Goal: Download file/media

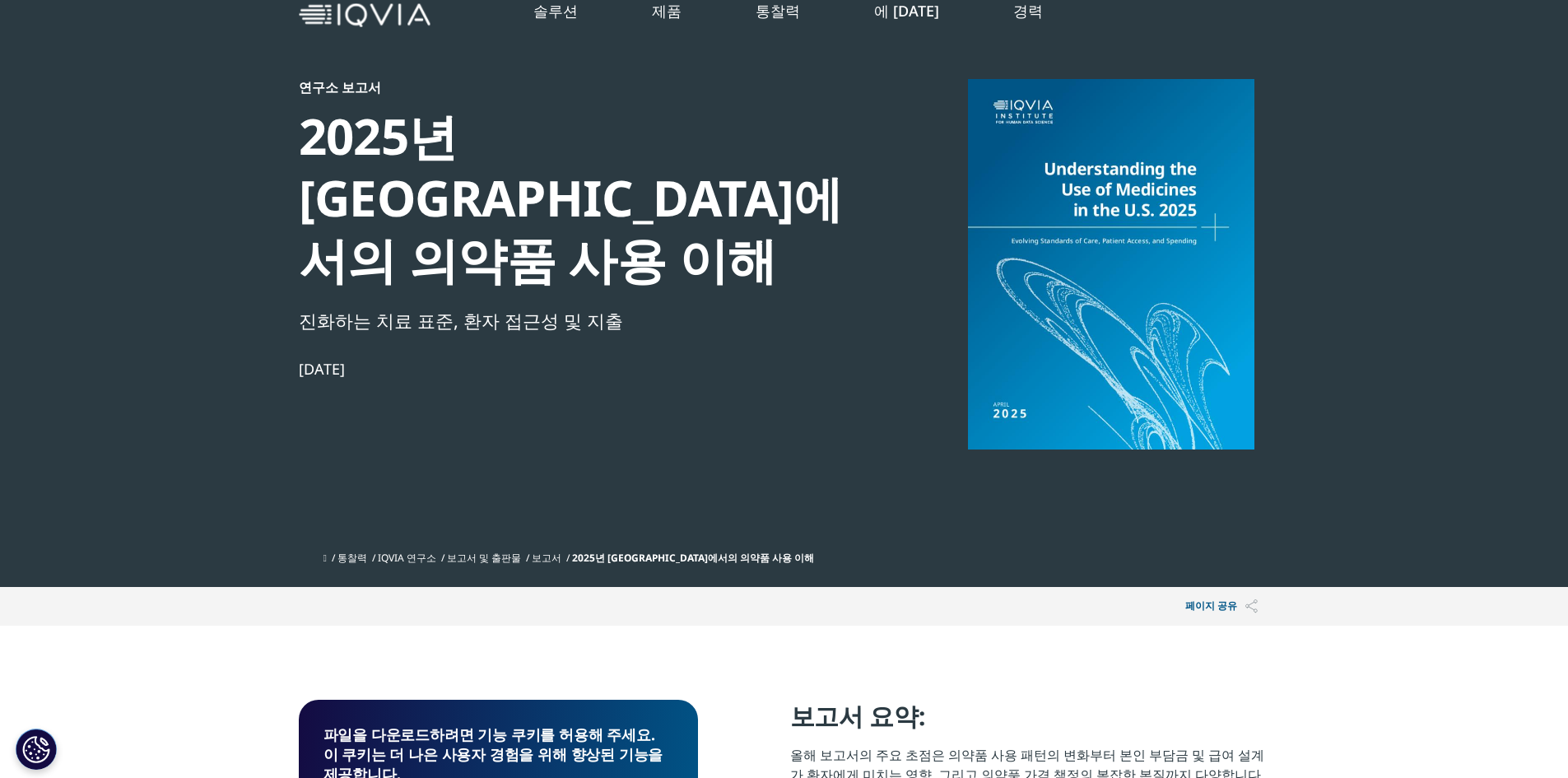
scroll to position [82, 0]
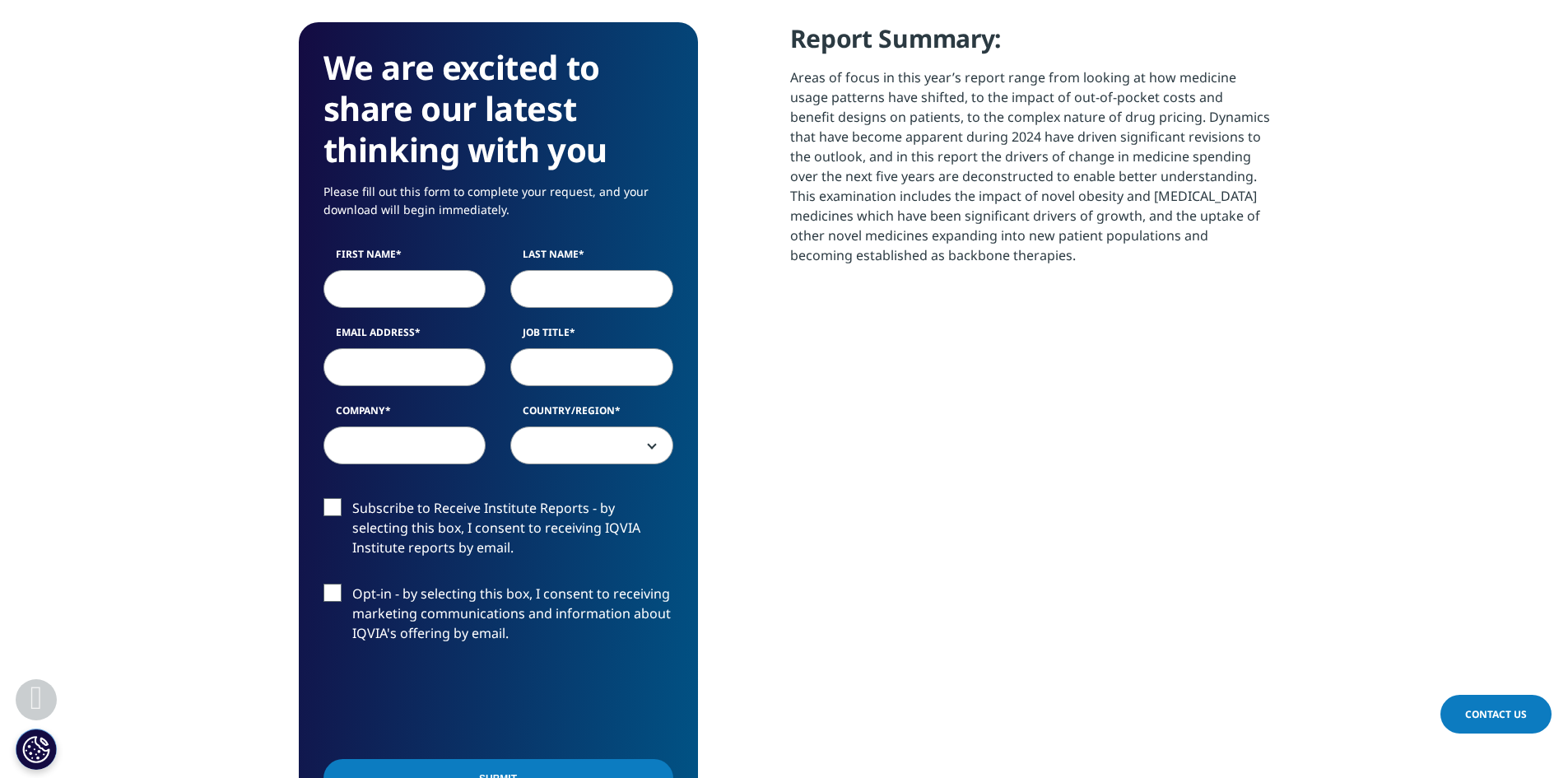
scroll to position [740, 0]
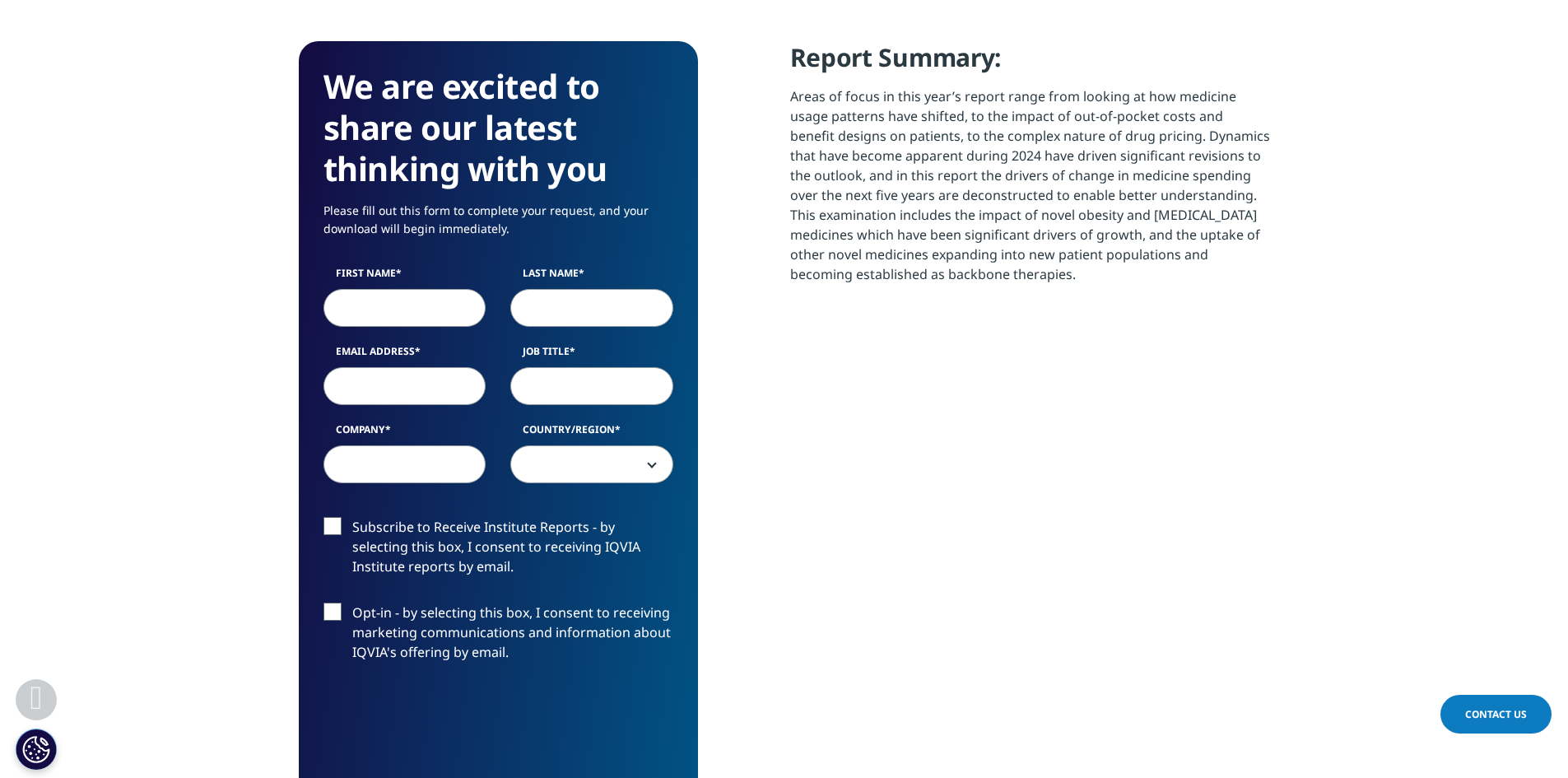
click at [399, 314] on input "First Name" at bounding box center [405, 308] width 163 height 38
type input "ㅗ"
type input "[PERSON_NAME]"
type input "c"
type input "[PERSON_NAME]"
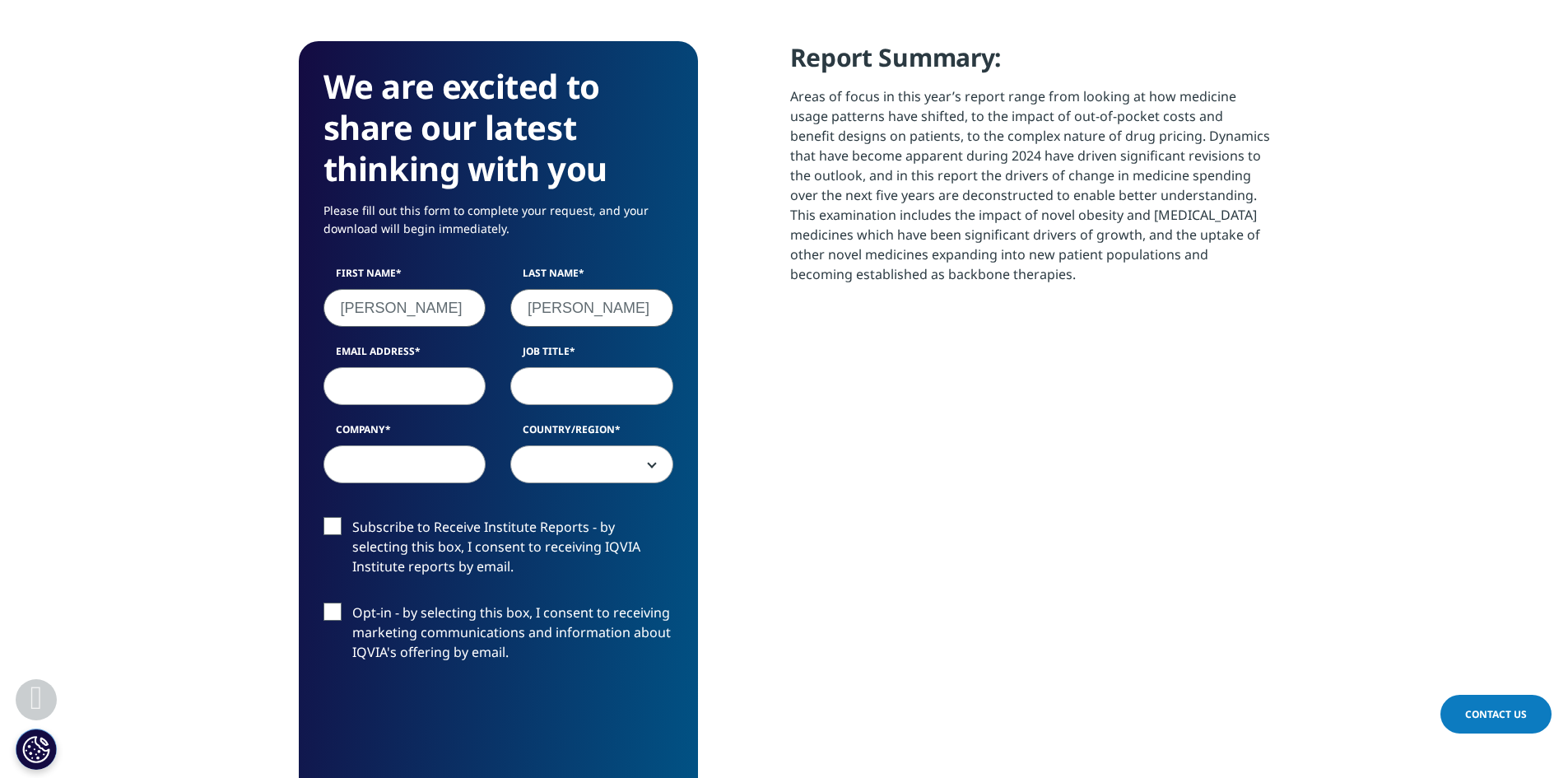
click at [390, 318] on input "[PERSON_NAME]" at bounding box center [405, 308] width 163 height 38
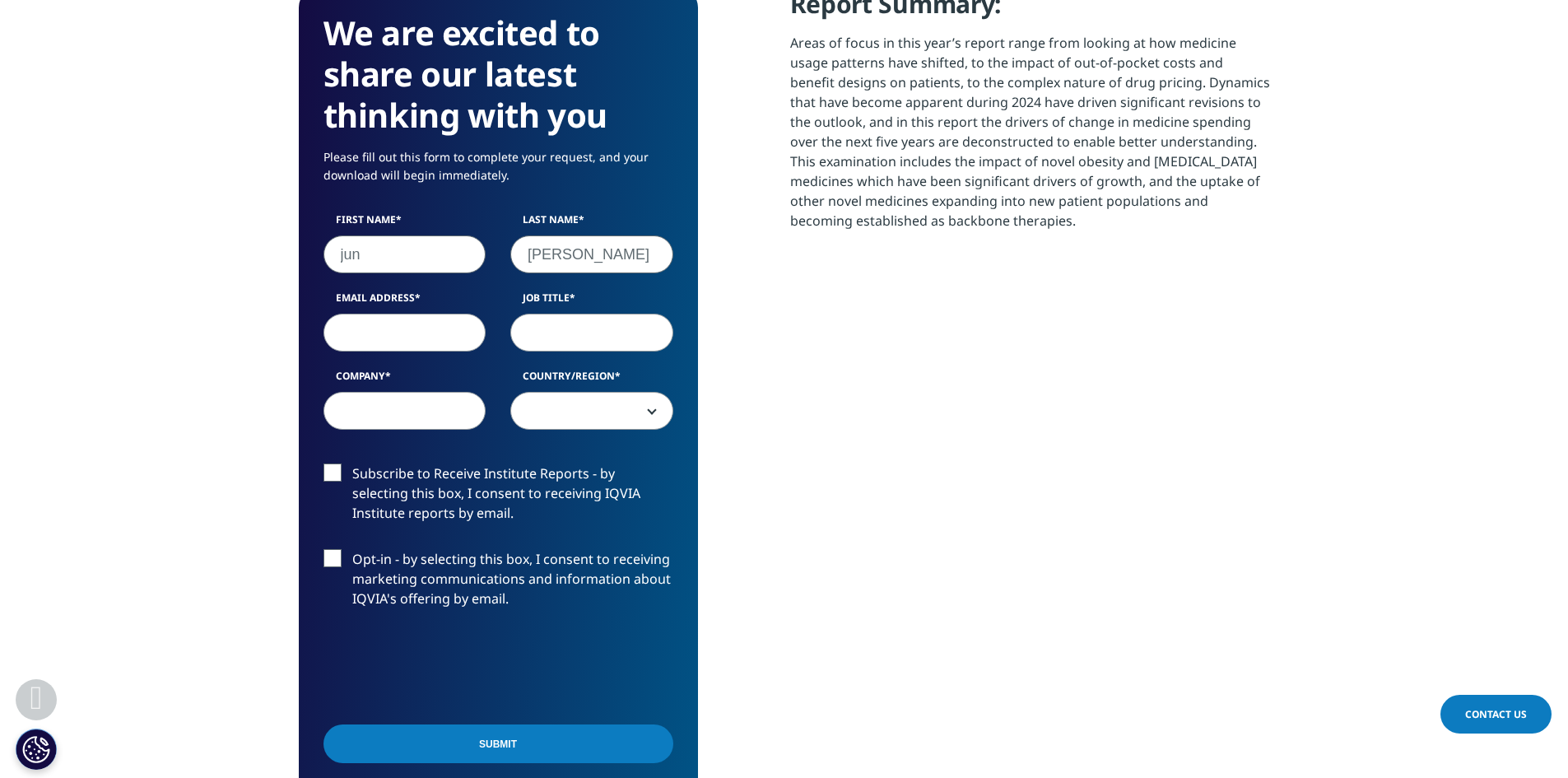
scroll to position [822, 0]
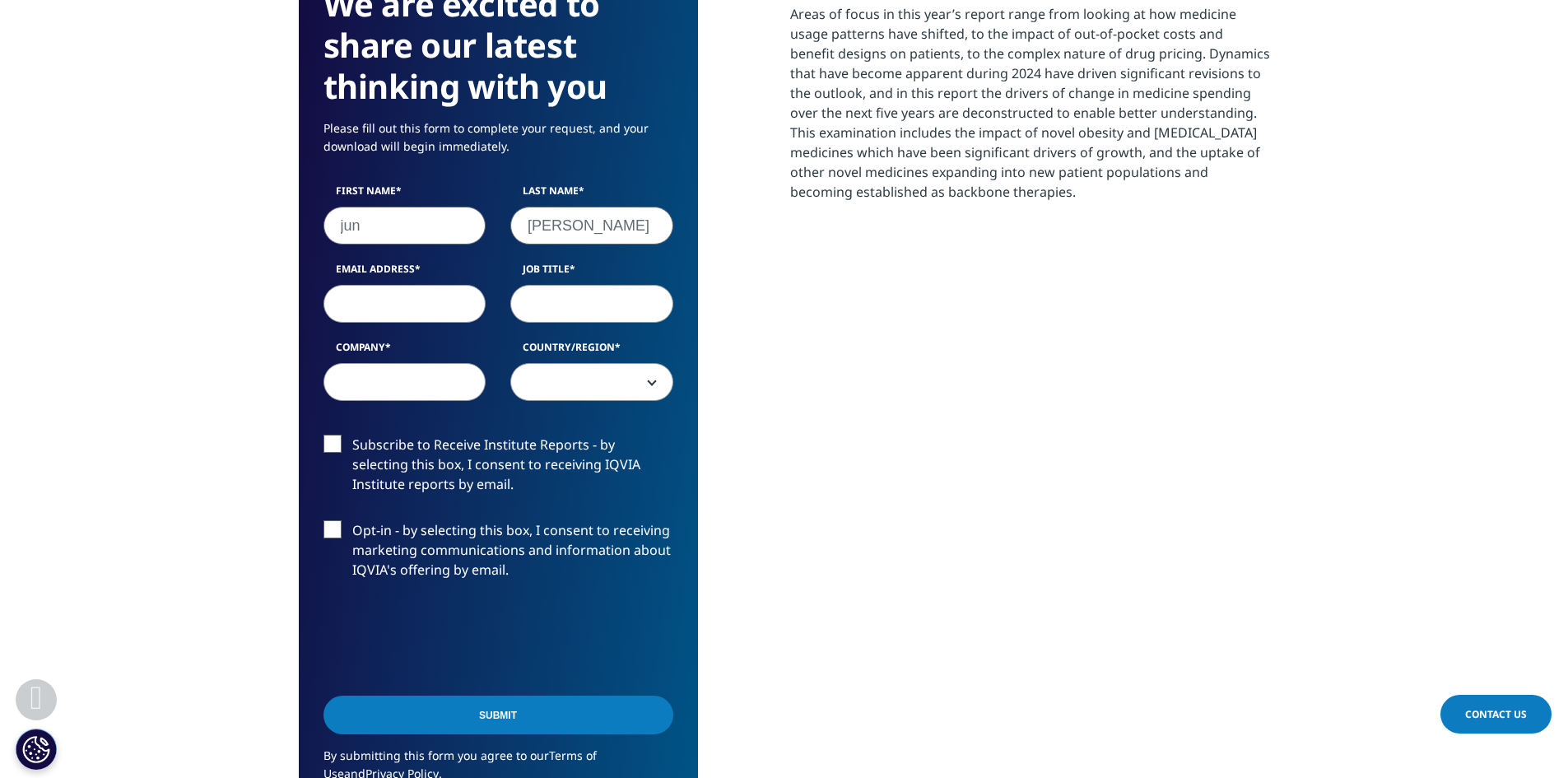
type input "jun"
click at [417, 305] on input "Email Address" at bounding box center [405, 304] width 163 height 38
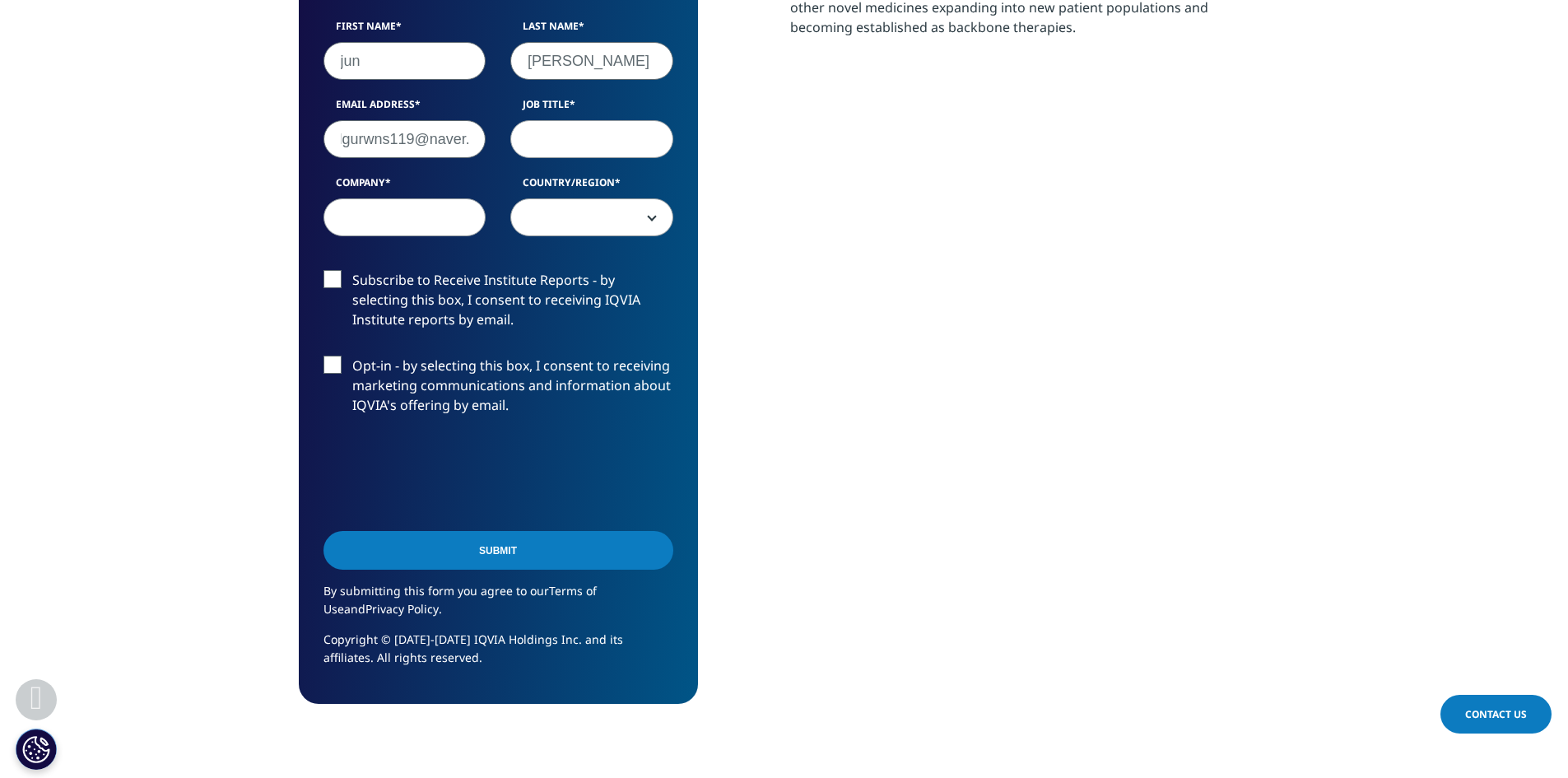
scroll to position [0, 33]
type input "[EMAIL_ADDRESS][DOMAIN_NAME]"
type input "engineer"
type input "k"
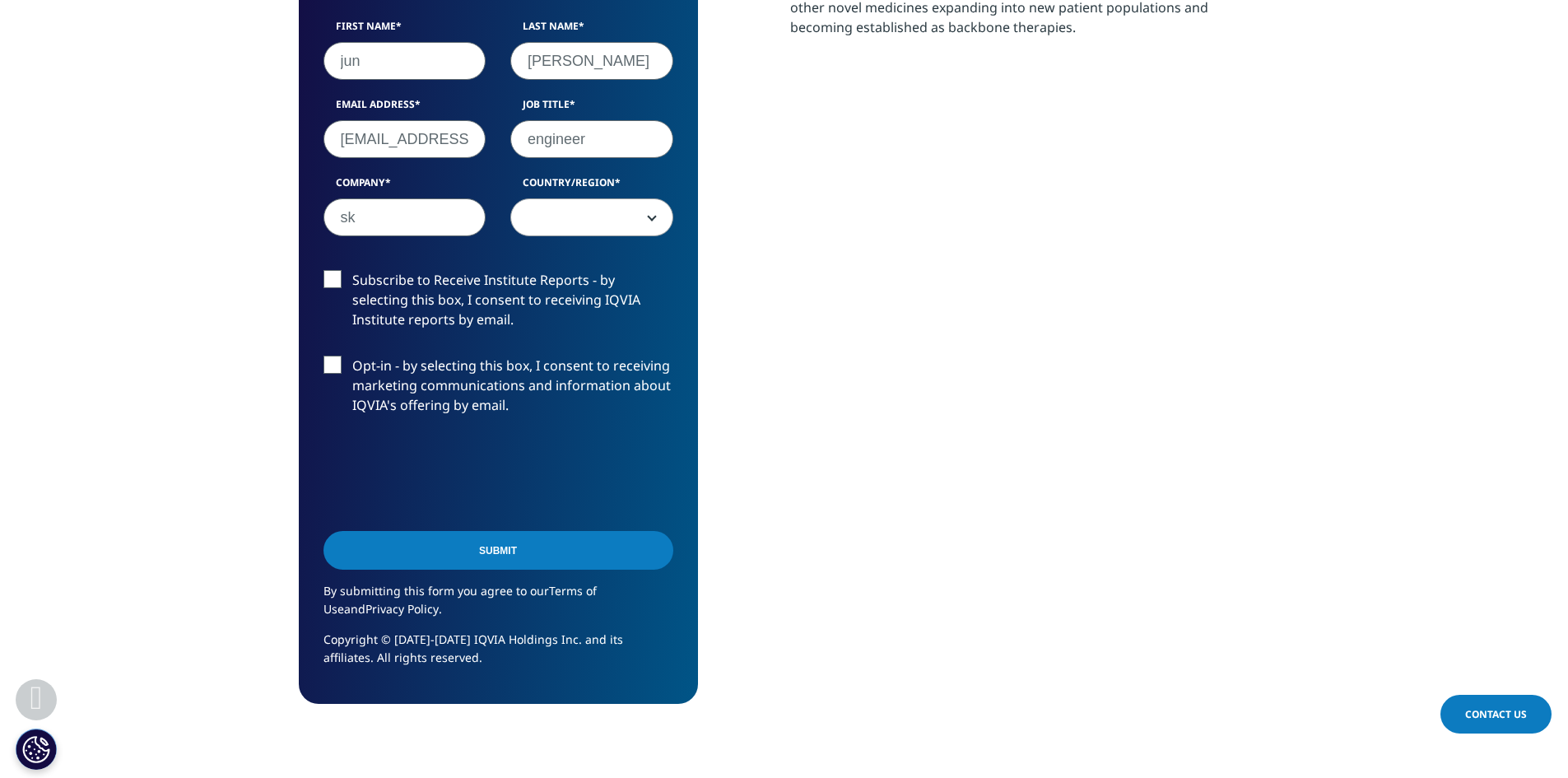
type input "sk"
click at [573, 228] on span at bounding box center [592, 218] width 161 height 38
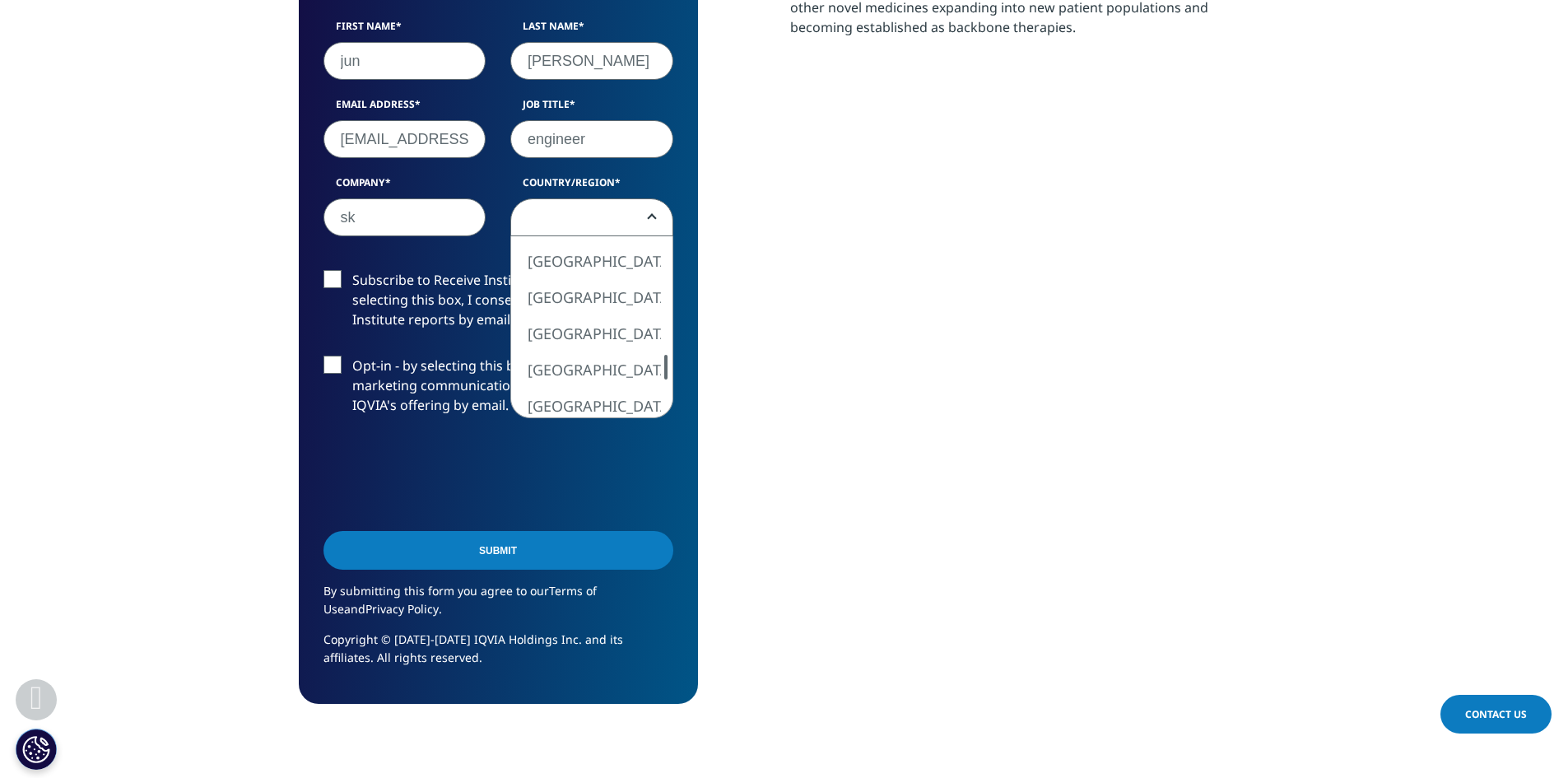
click at [662, 370] on div at bounding box center [666, 367] width 13 height 25
select select "[GEOGRAPHIC_DATA]"
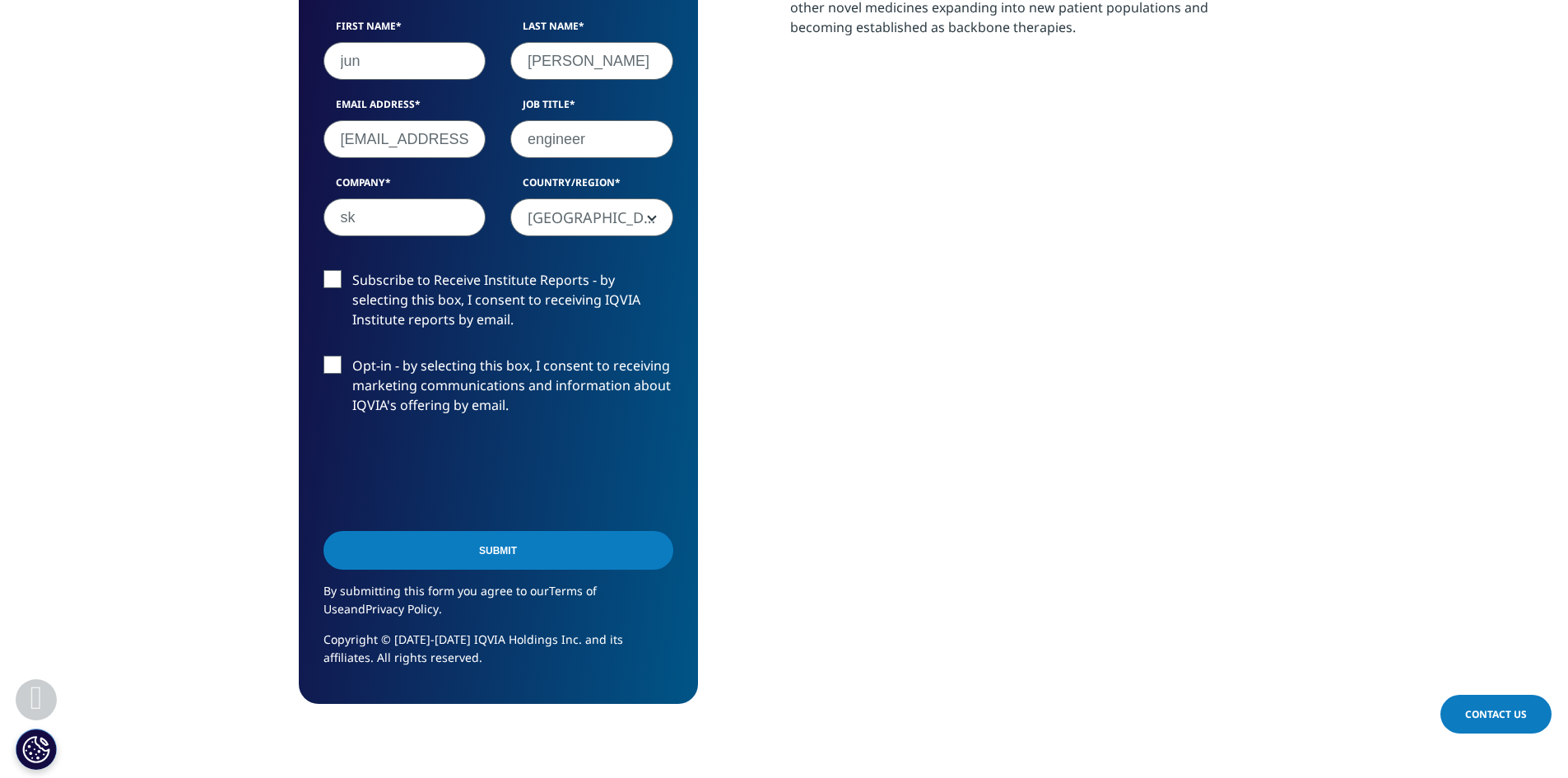
click at [564, 555] on input "Submit" at bounding box center [498, 550] width 350 height 39
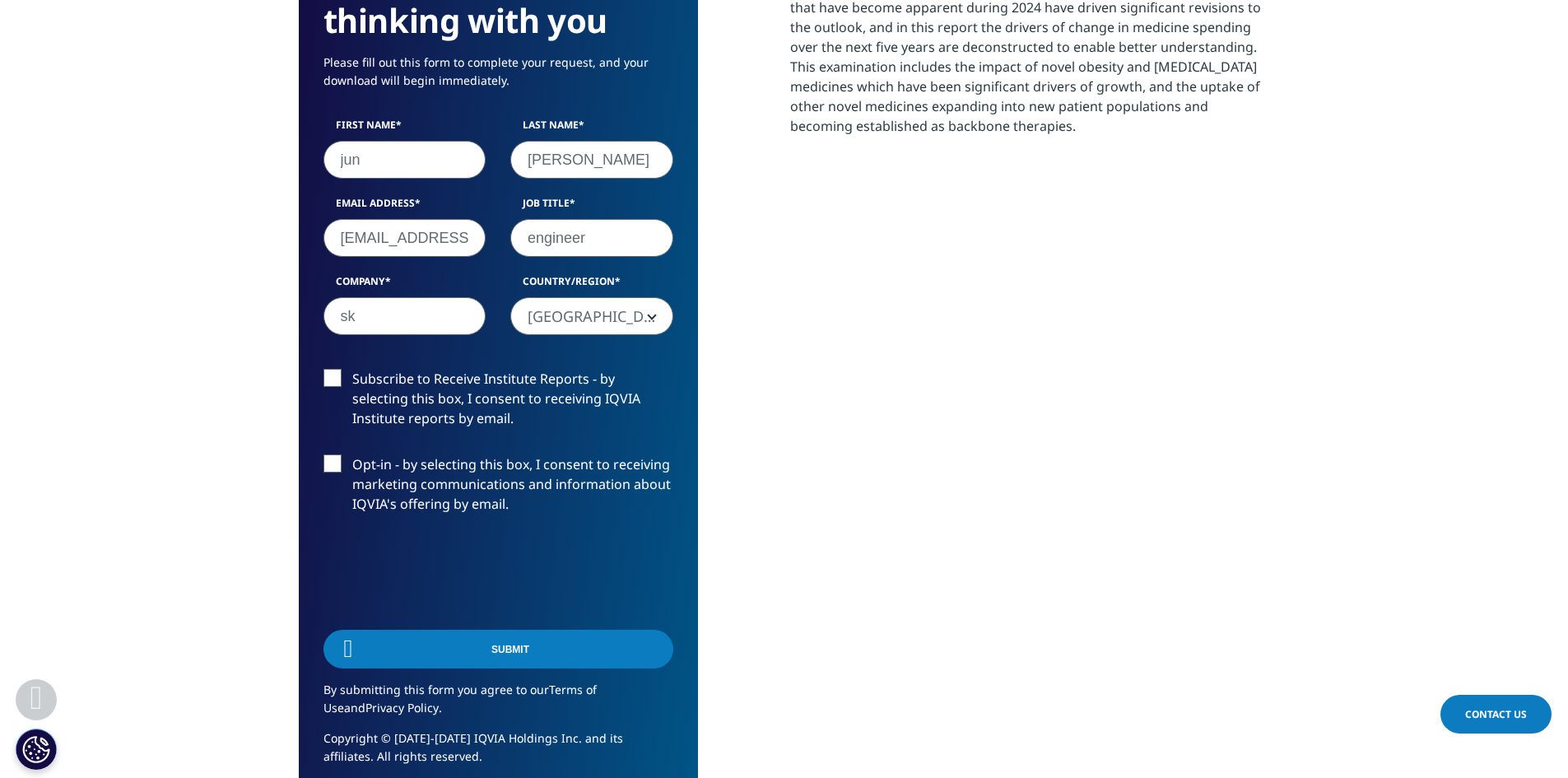
scroll to position [296, 971]
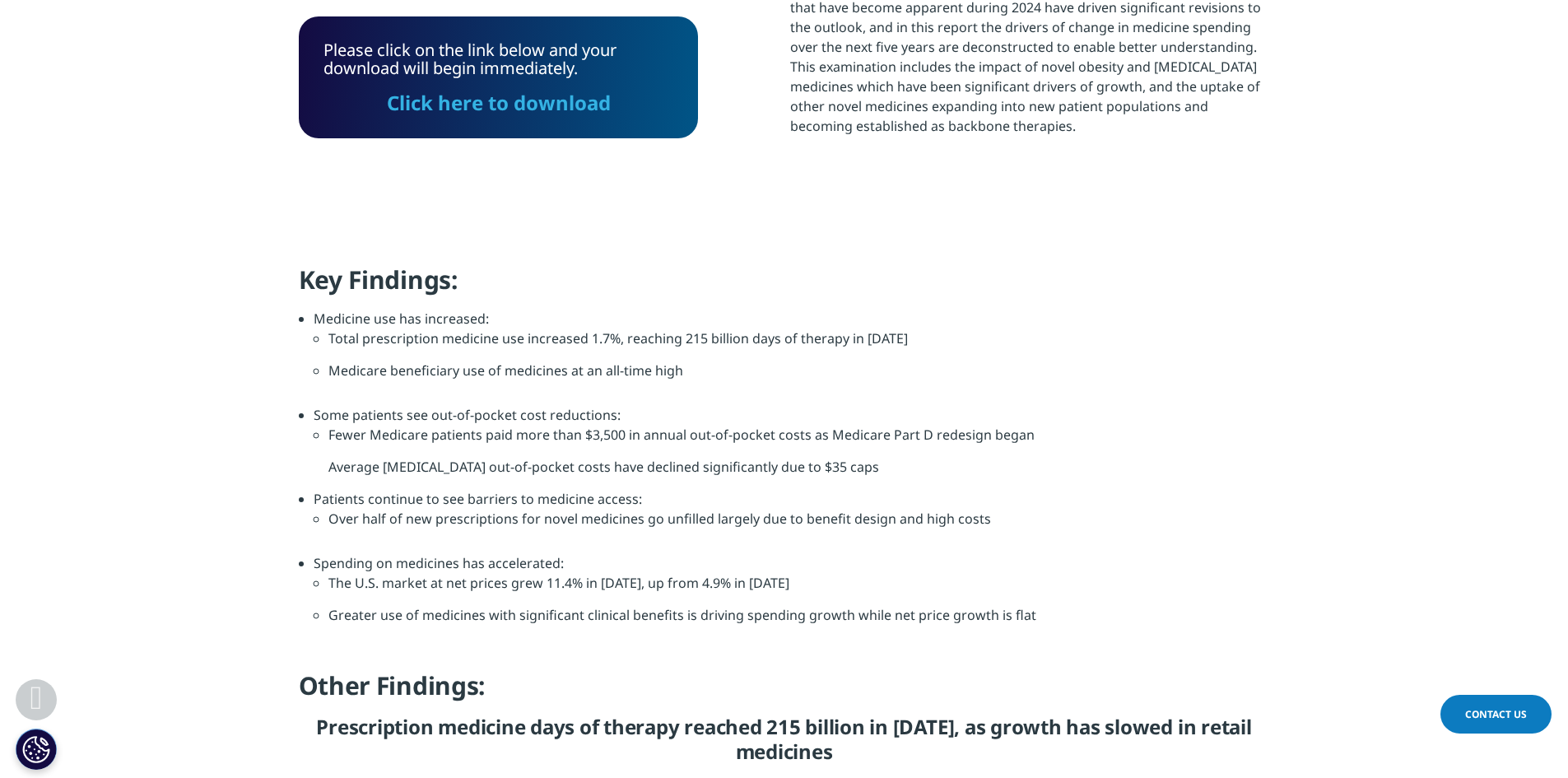
click at [544, 96] on link "Click here to download" at bounding box center [499, 102] width 224 height 27
